Goal: Consume media (video, audio): Browse casually

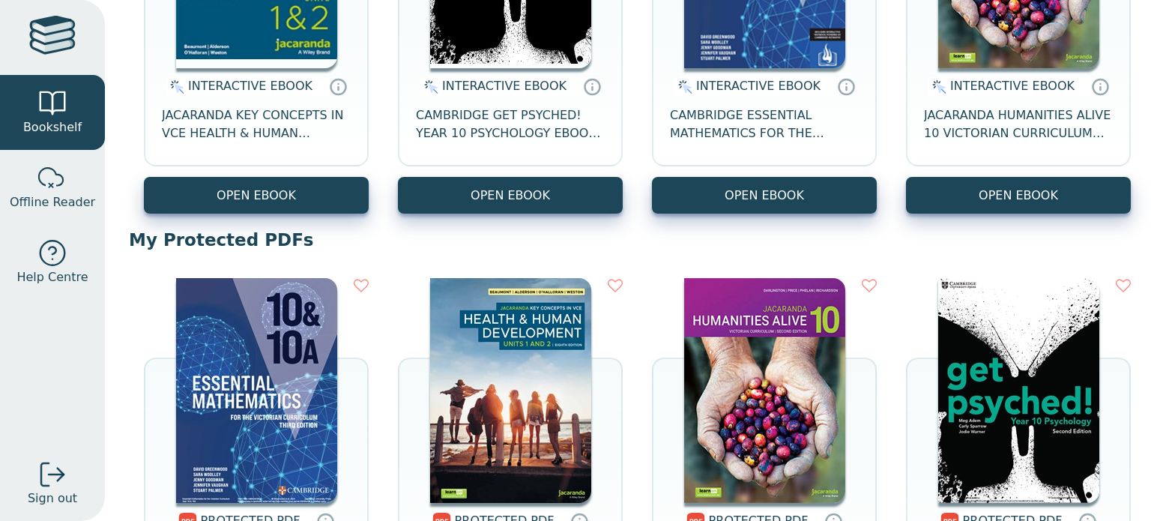
scroll to position [389, 0]
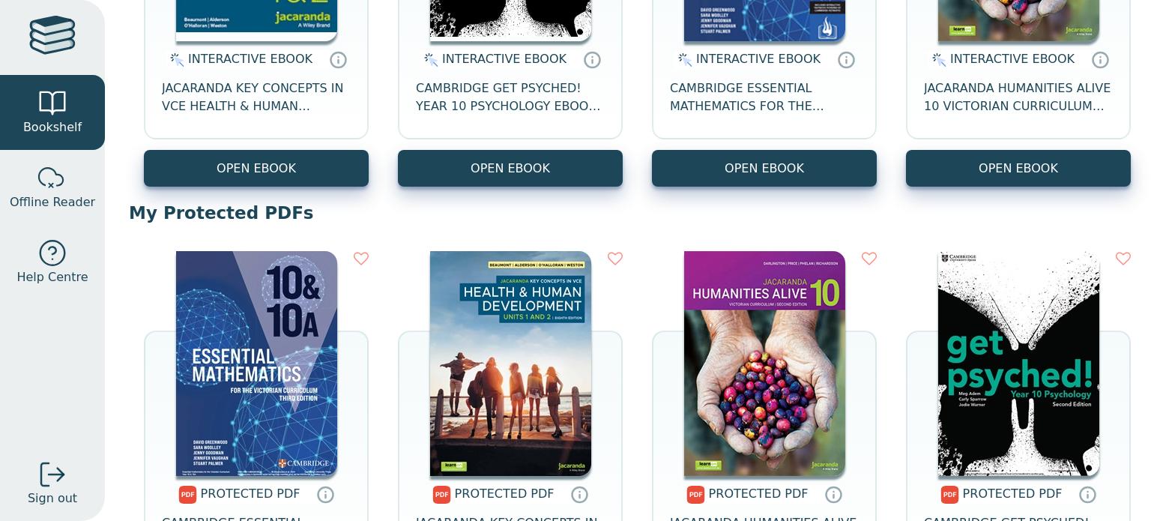
click at [255, 287] on img at bounding box center [256, 363] width 161 height 225
click at [246, 301] on img at bounding box center [256, 363] width 161 height 225
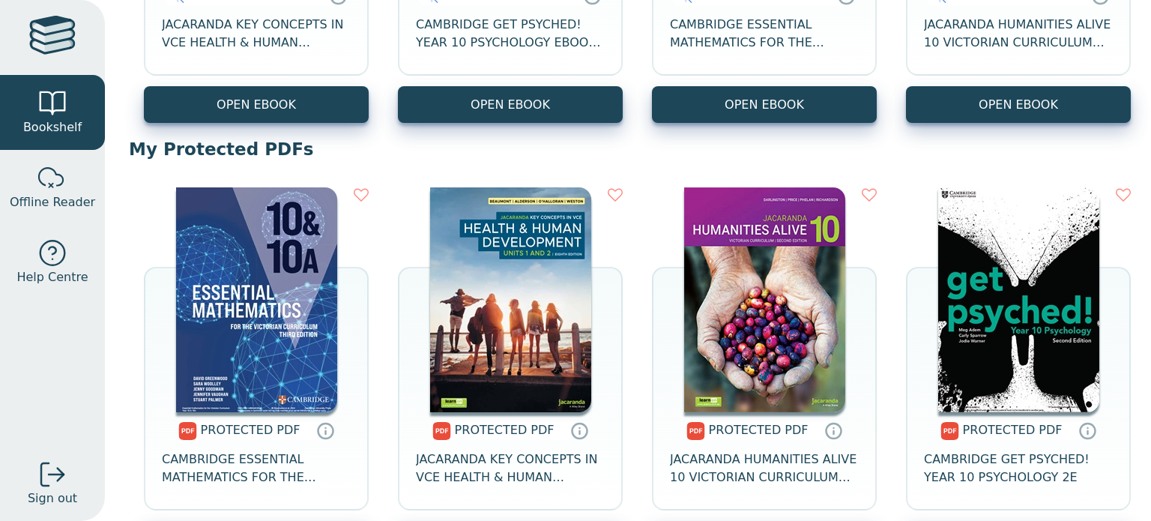
scroll to position [464, 0]
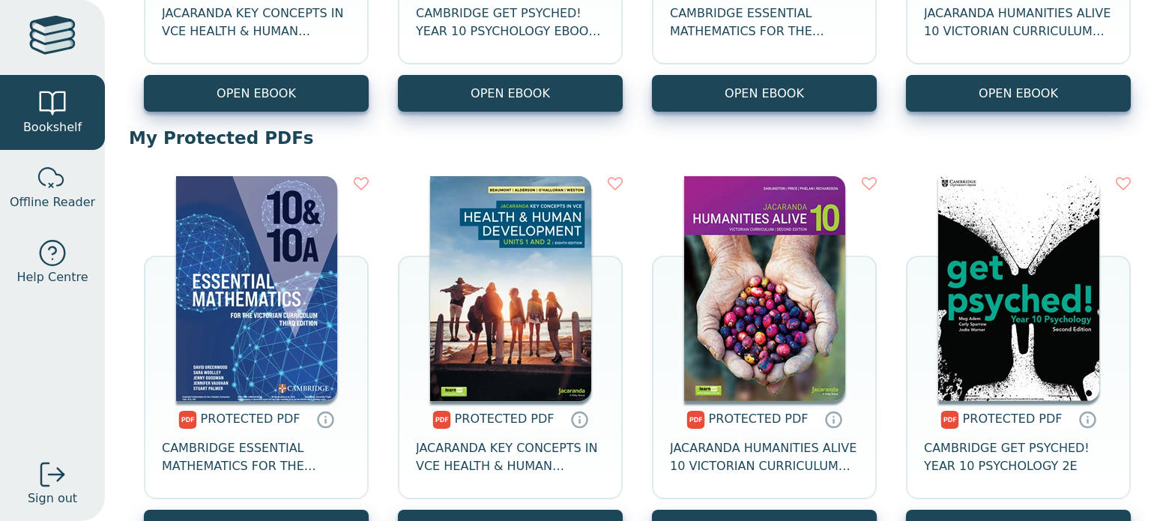
click at [258, 303] on img at bounding box center [256, 288] width 161 height 225
